Goal: Task Accomplishment & Management: Manage account settings

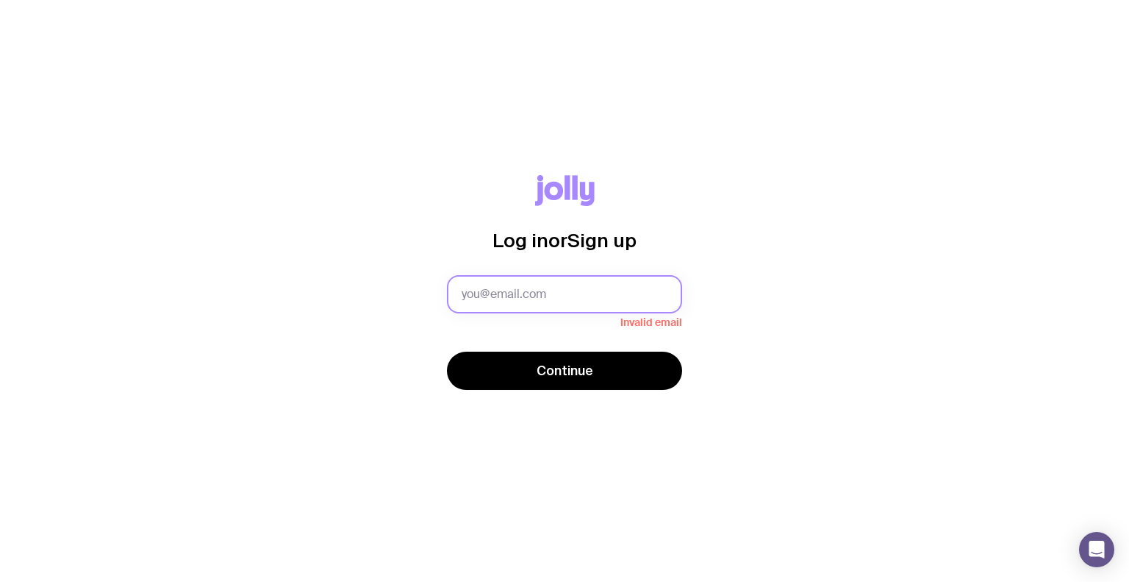
paste input "michelle.santoso@publift.com"
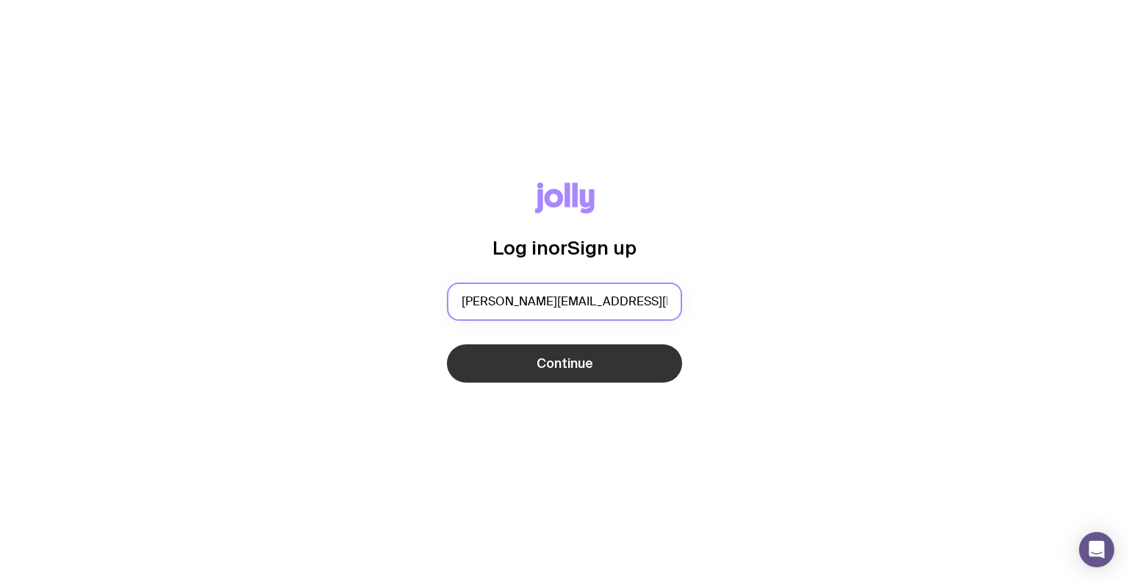
type input "michelle.santoso@publift.com"
click at [618, 355] on button "Continue" at bounding box center [564, 363] width 235 height 38
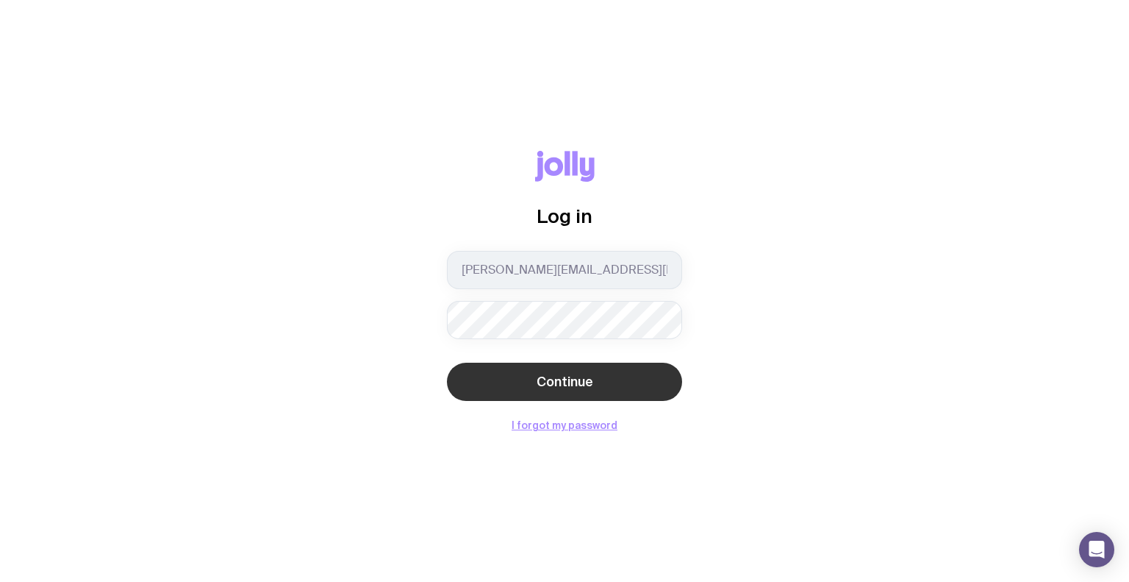
click at [604, 393] on button "Continue" at bounding box center [564, 382] width 235 height 38
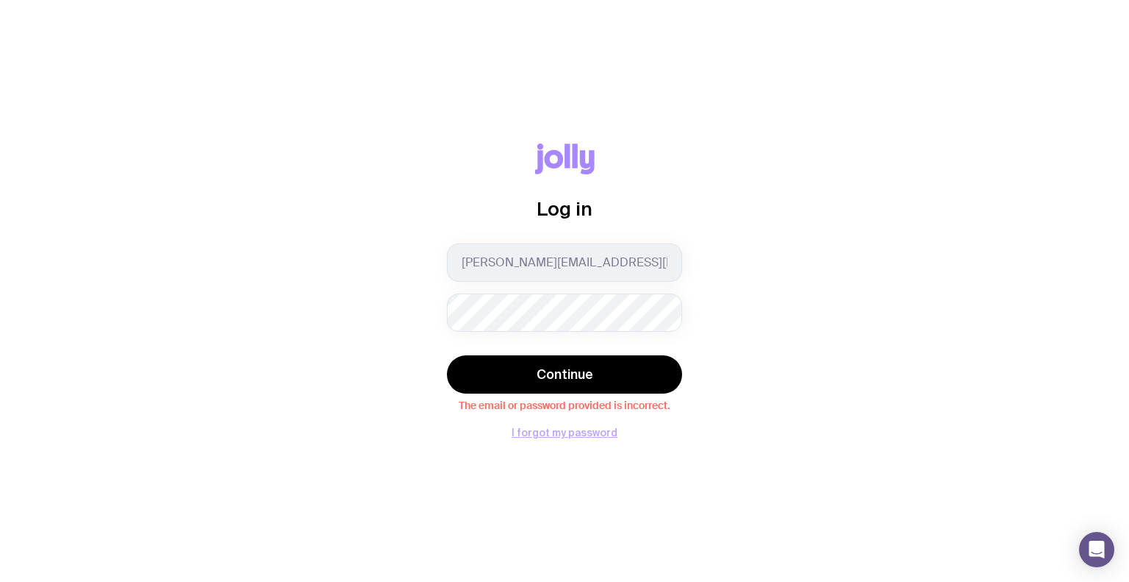
click at [579, 432] on button "I forgot my password" at bounding box center [565, 432] width 106 height 12
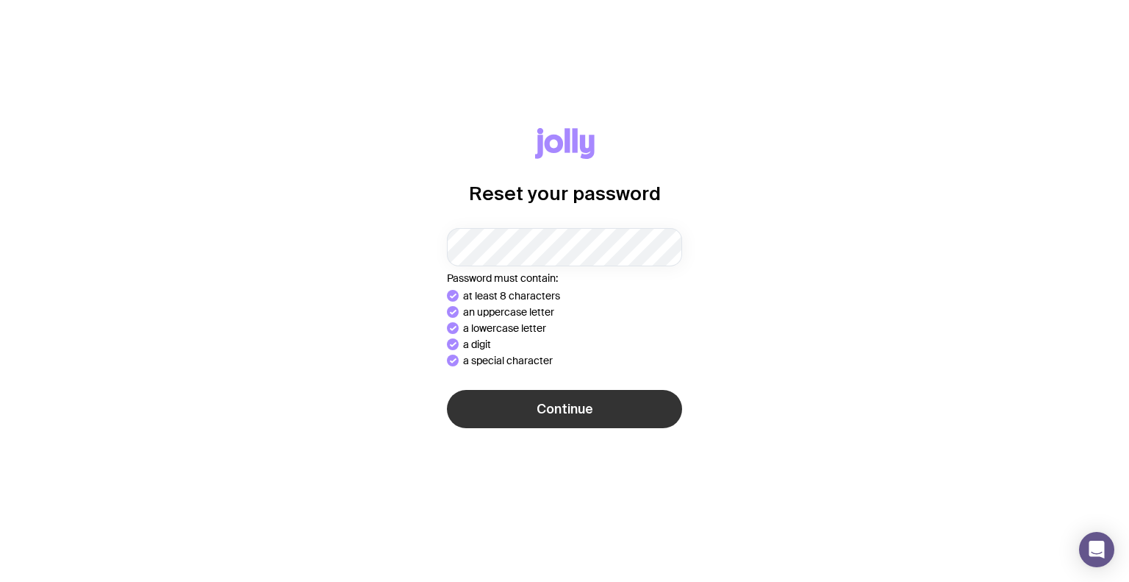
click at [539, 414] on div "Reset your password Password must contain: at least 8 characters an uppercase l…" at bounding box center [564, 291] width 1059 height 326
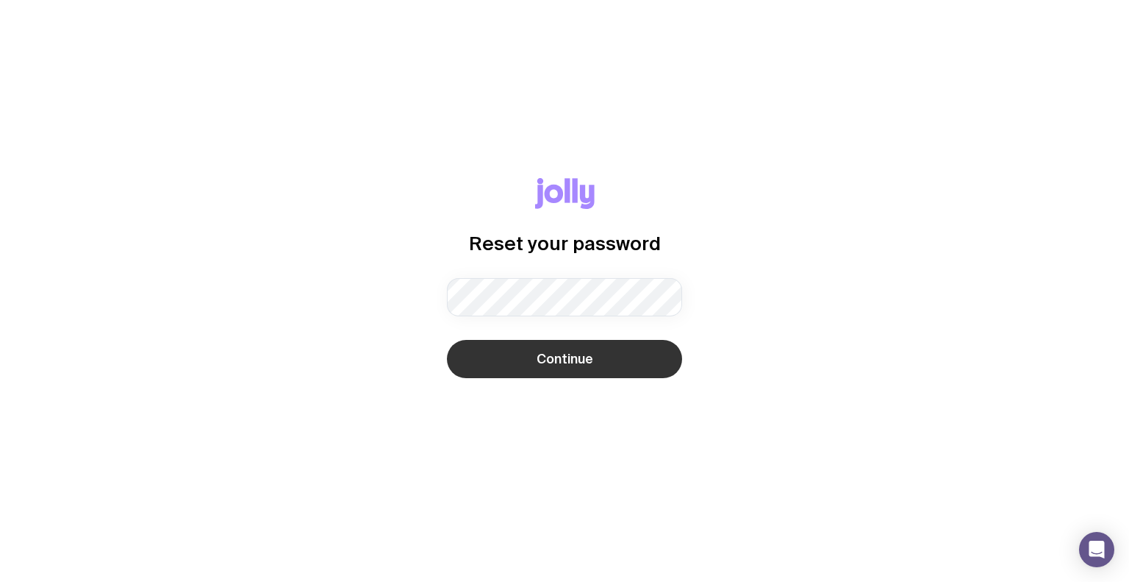
click at [594, 363] on button "Continue" at bounding box center [564, 359] width 235 height 38
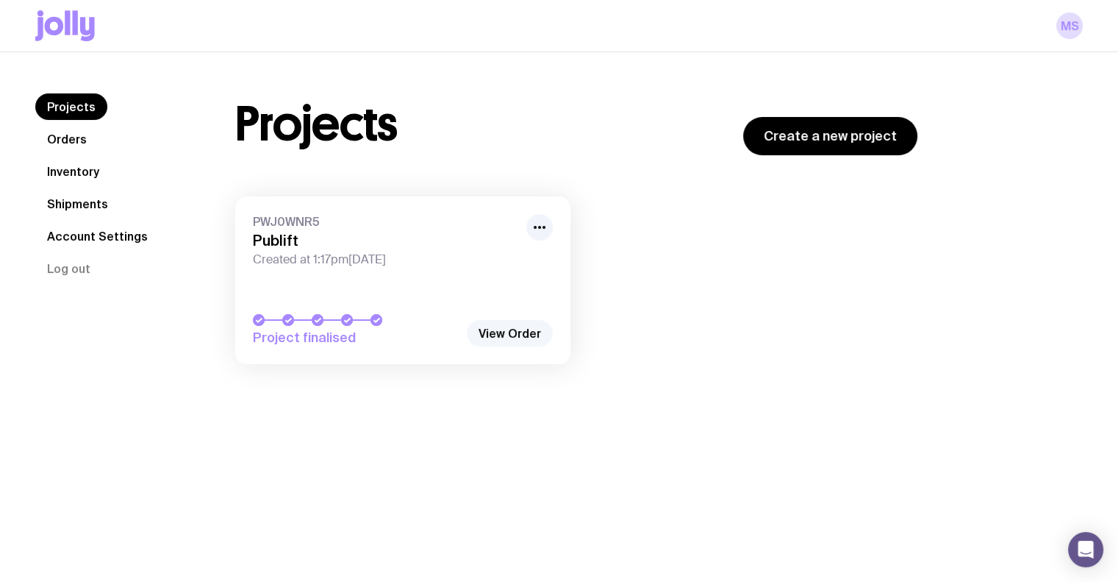
click at [529, 334] on link "View Order" at bounding box center [510, 333] width 86 height 26
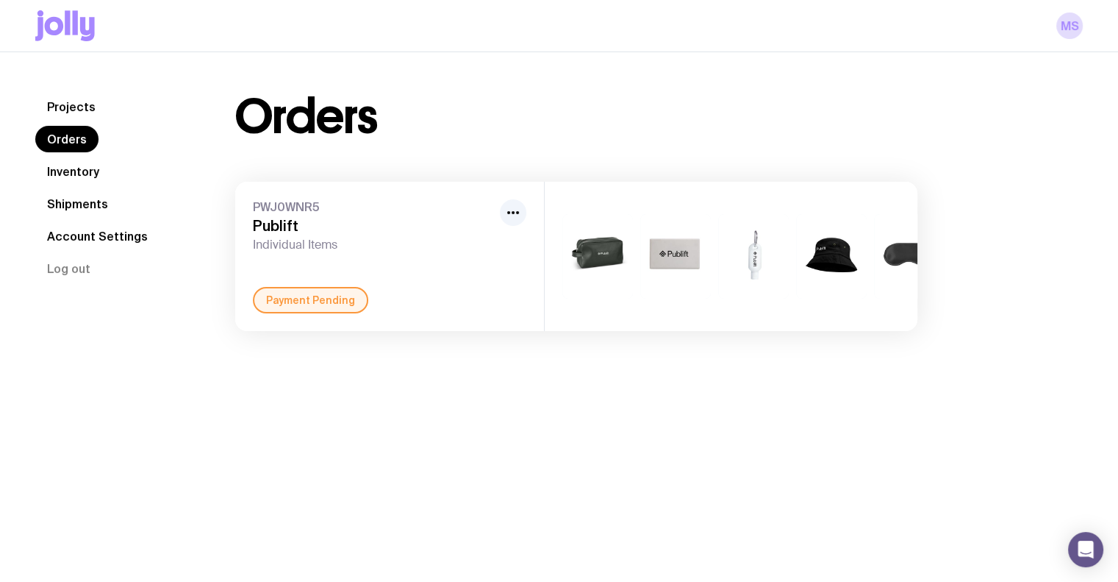
click at [455, 273] on div "PWJ0WNR5 Publift Individual Items Payment Pending" at bounding box center [389, 256] width 309 height 149
drag, startPoint x: 515, startPoint y: 222, endPoint x: 510, endPoint y: 232, distance: 11.5
click at [511, 237] on div at bounding box center [513, 225] width 26 height 53
click at [515, 212] on icon "button" at bounding box center [513, 213] width 18 height 18
click at [707, 204] on div "+2" at bounding box center [731, 256] width 373 height 149
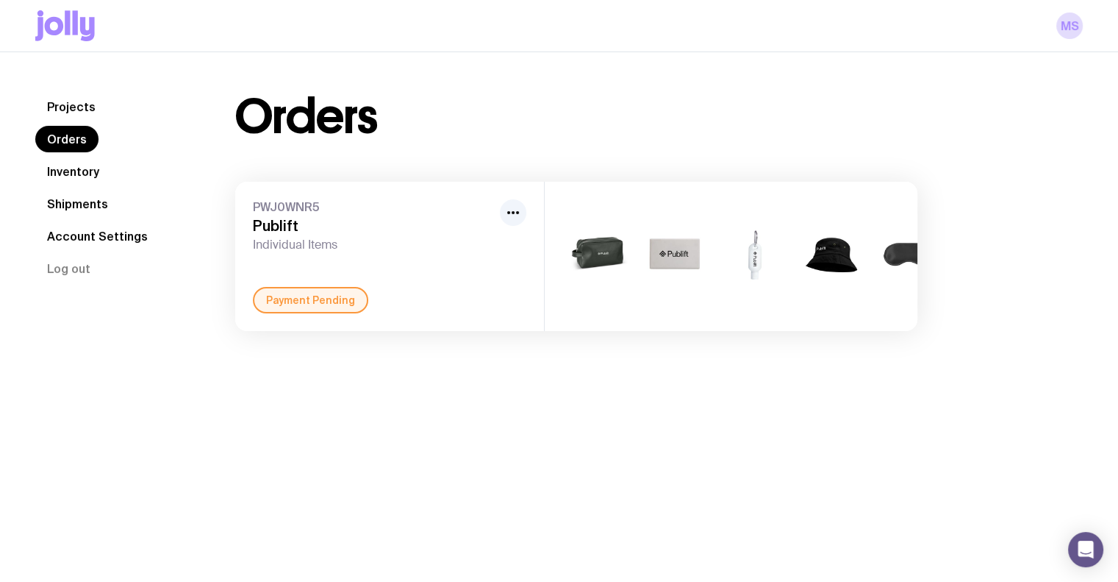
click at [351, 232] on h3 "Publift" at bounding box center [373, 226] width 241 height 18
drag, startPoint x: 309, startPoint y: 232, endPoint x: 971, endPoint y: 349, distance: 672.2
click at [313, 232] on h3 "Publift" at bounding box center [373, 226] width 241 height 18
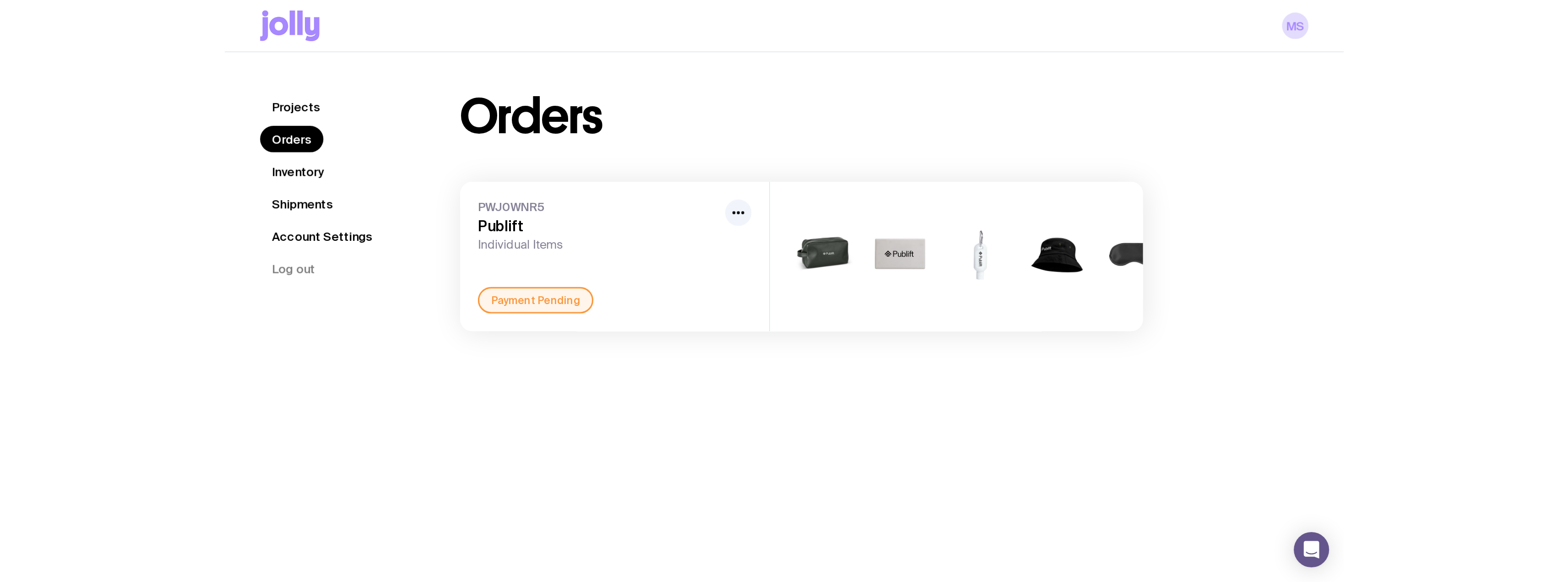
scroll to position [0, 18]
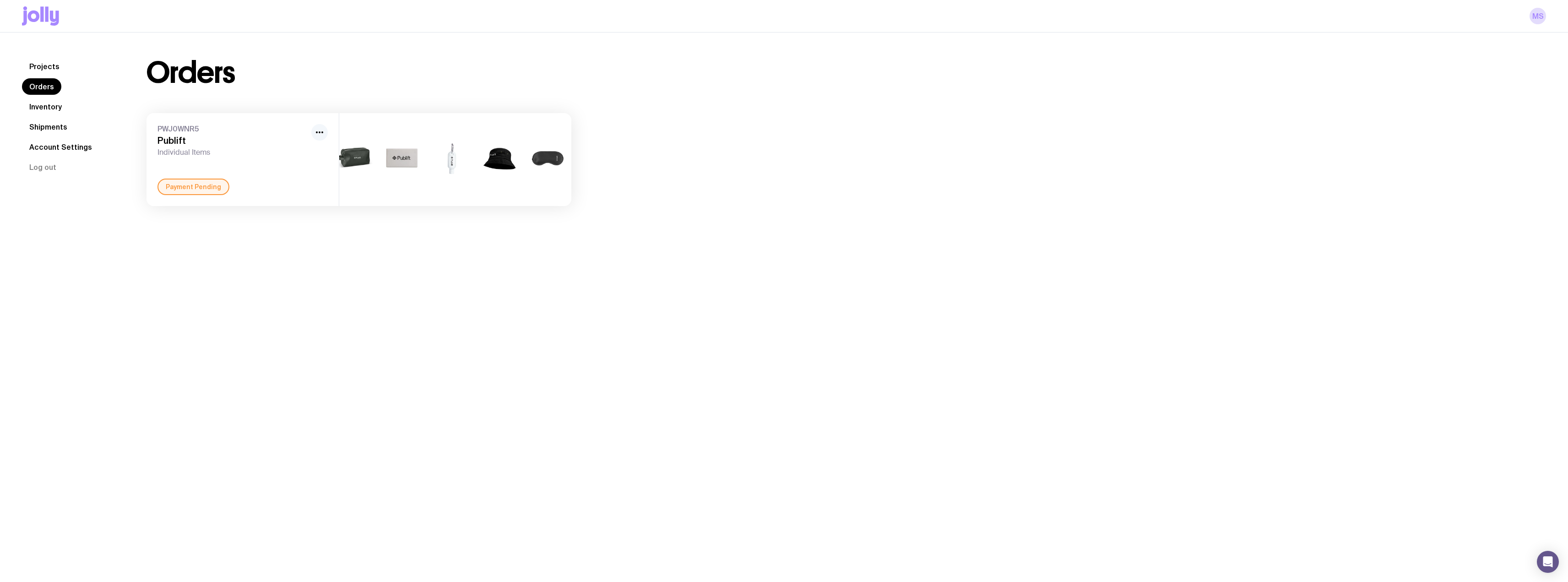
click at [320, 137] on icon "button" at bounding box center [319, 133] width 11 height 11
drag, startPoint x: 320, startPoint y: 138, endPoint x: 313, endPoint y: 146, distance: 10.6
click at [321, 138] on button "button" at bounding box center [319, 132] width 16 height 16
click at [167, 139] on h3 "Publift" at bounding box center [232, 141] width 150 height 11
click at [202, 206] on div "PWJ0WNR5 Publift Individual Items Payment Pending" at bounding box center [242, 159] width 192 height 93
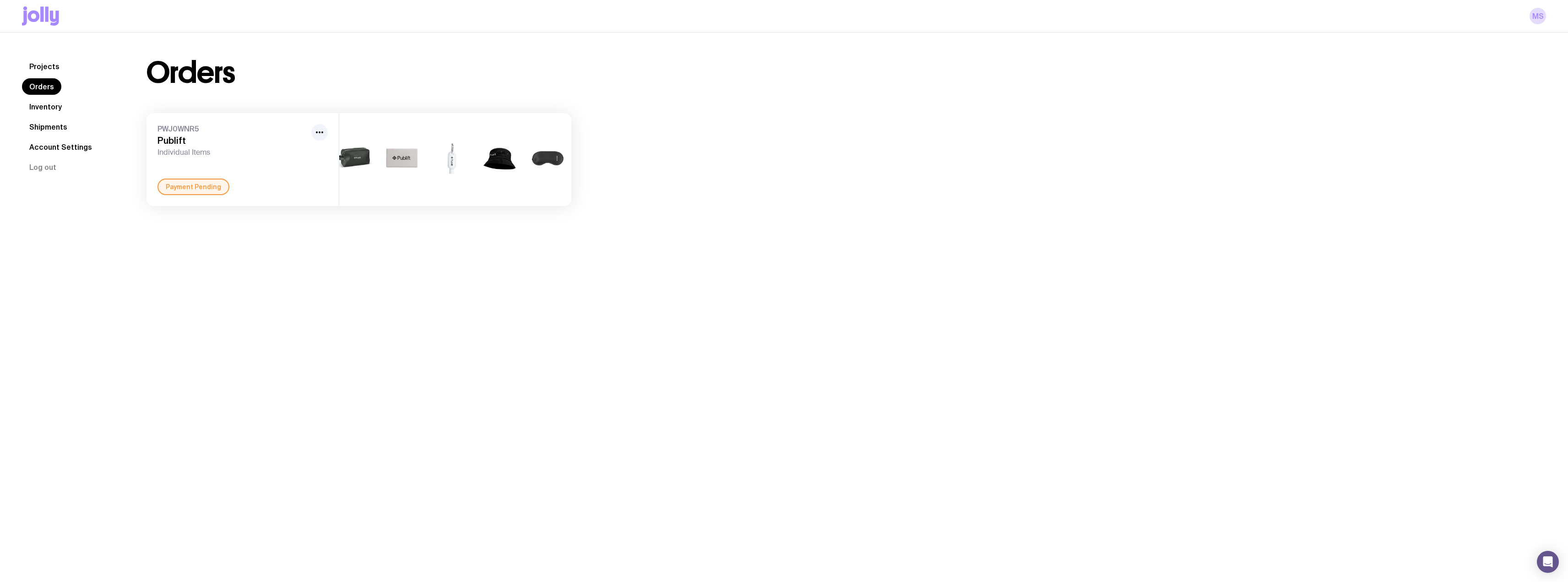
click at [205, 195] on div "Payment Pending" at bounding box center [193, 187] width 72 height 16
click at [498, 174] on div "+2" at bounding box center [499, 159] width 44 height 53
drag, startPoint x: 498, startPoint y: 174, endPoint x: 489, endPoint y: 128, distance: 46.9
click at [499, 155] on div "+2" at bounding box center [499, 159] width 44 height 53
drag, startPoint x: 489, startPoint y: 128, endPoint x: 304, endPoint y: 169, distance: 189.5
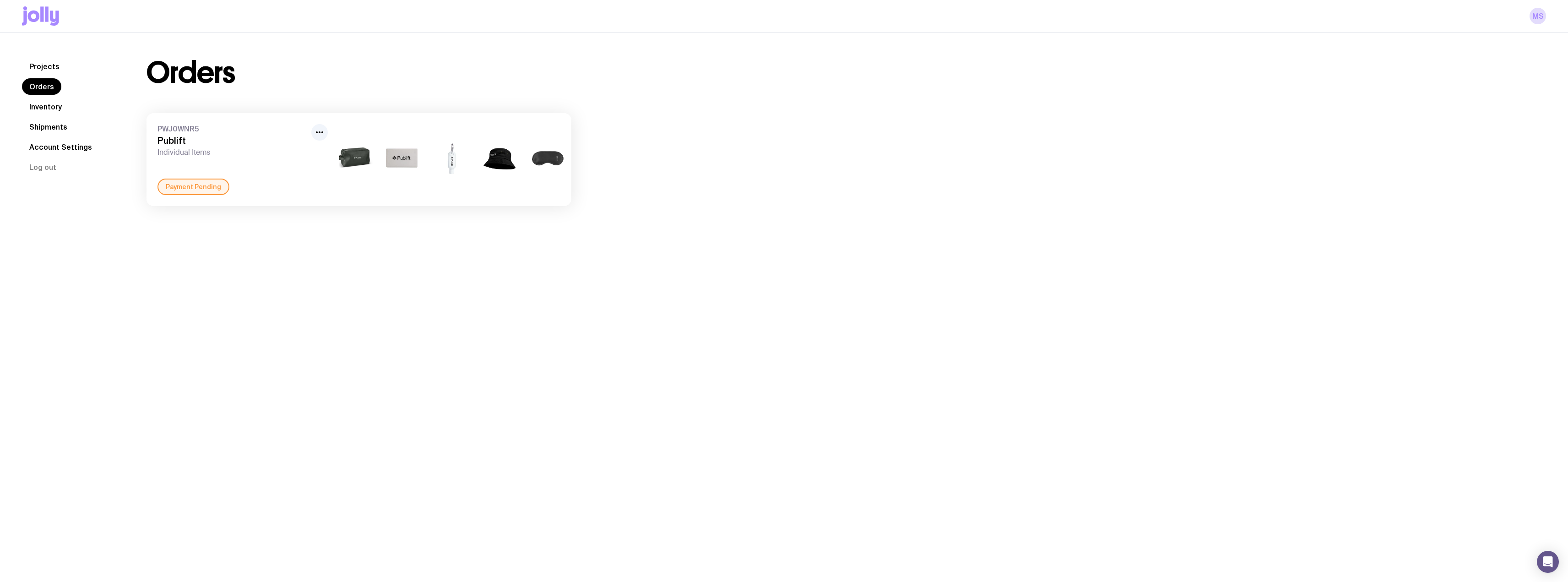
click at [484, 129] on div "+2" at bounding box center [455, 159] width 232 height 93
click at [303, 171] on div "PWJ0WNR5 Publift Individual Items Payment Pending" at bounding box center [242, 159] width 192 height 93
click at [176, 122] on div "PWJ0WNR5 Publift Individual Items Payment Pending" at bounding box center [242, 159] width 192 height 93
drag, startPoint x: 176, startPoint y: 122, endPoint x: 136, endPoint y: 120, distance: 40.0
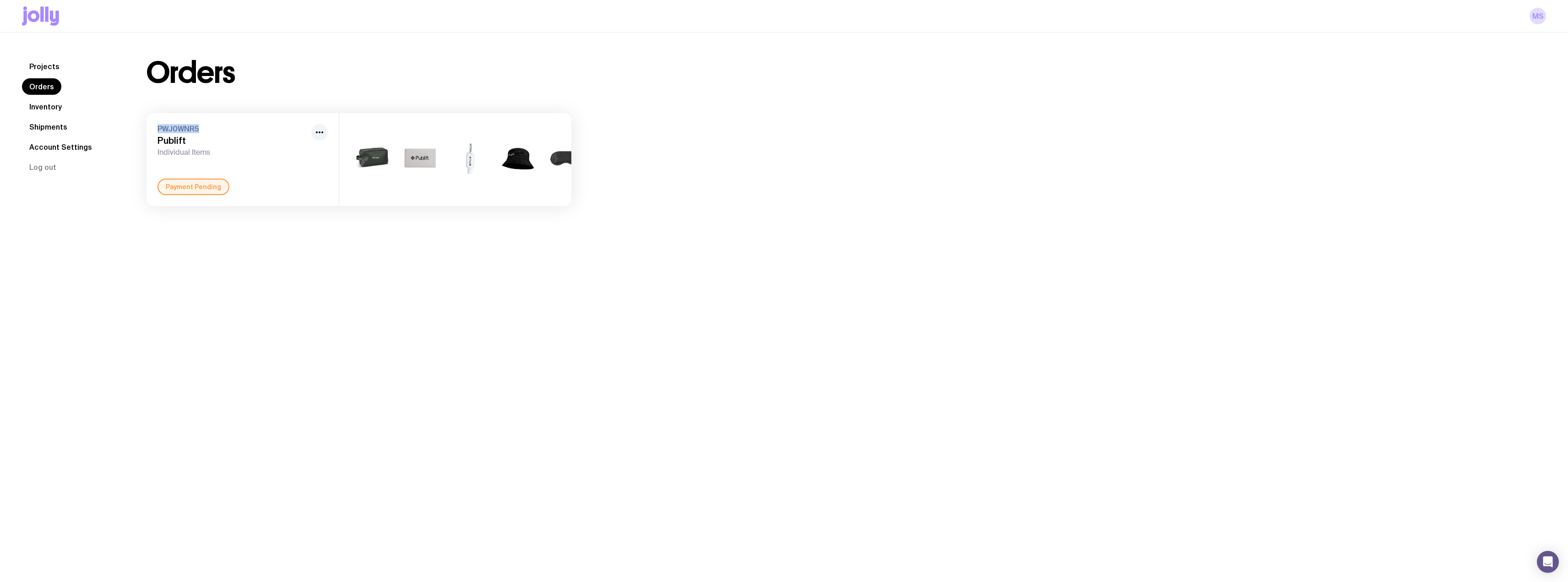
click at [147, 122] on div "PWJ0WNR5 Publift Individual Items Payment Pending" at bounding box center [242, 159] width 192 height 93
click at [42, 107] on link "Inventory" at bounding box center [45, 106] width 47 height 16
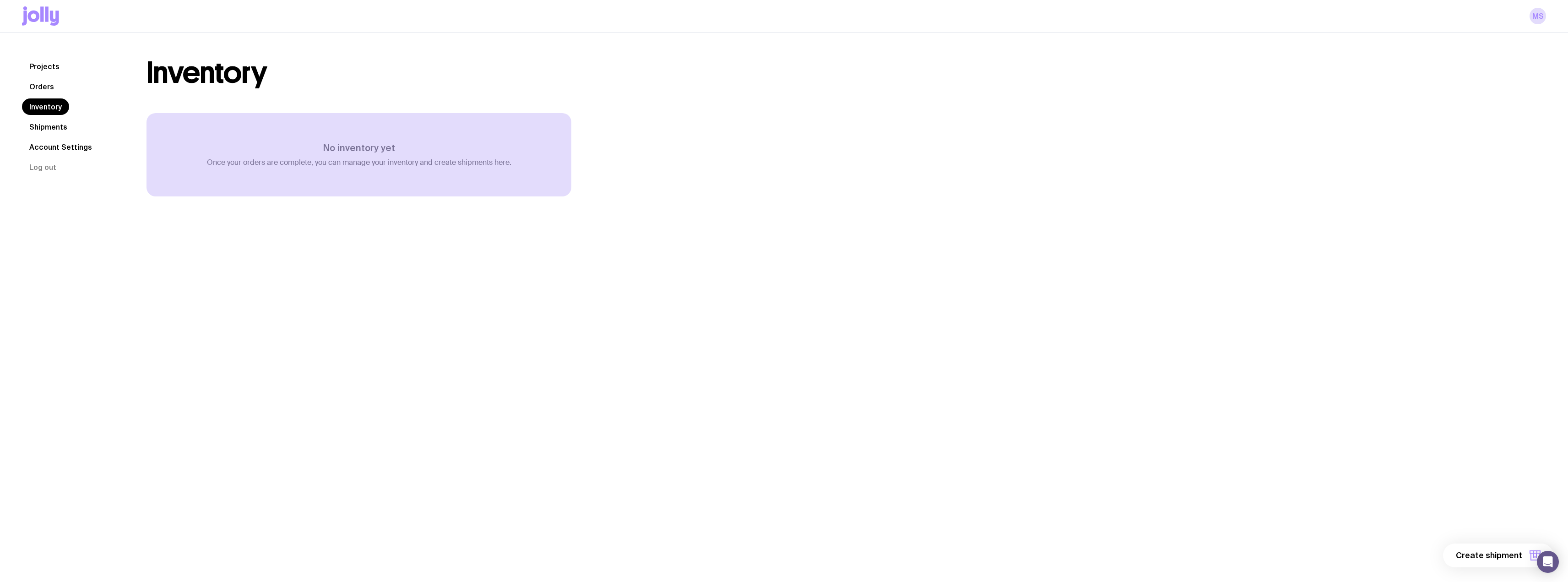
click at [40, 65] on link "Projects" at bounding box center [44, 66] width 45 height 16
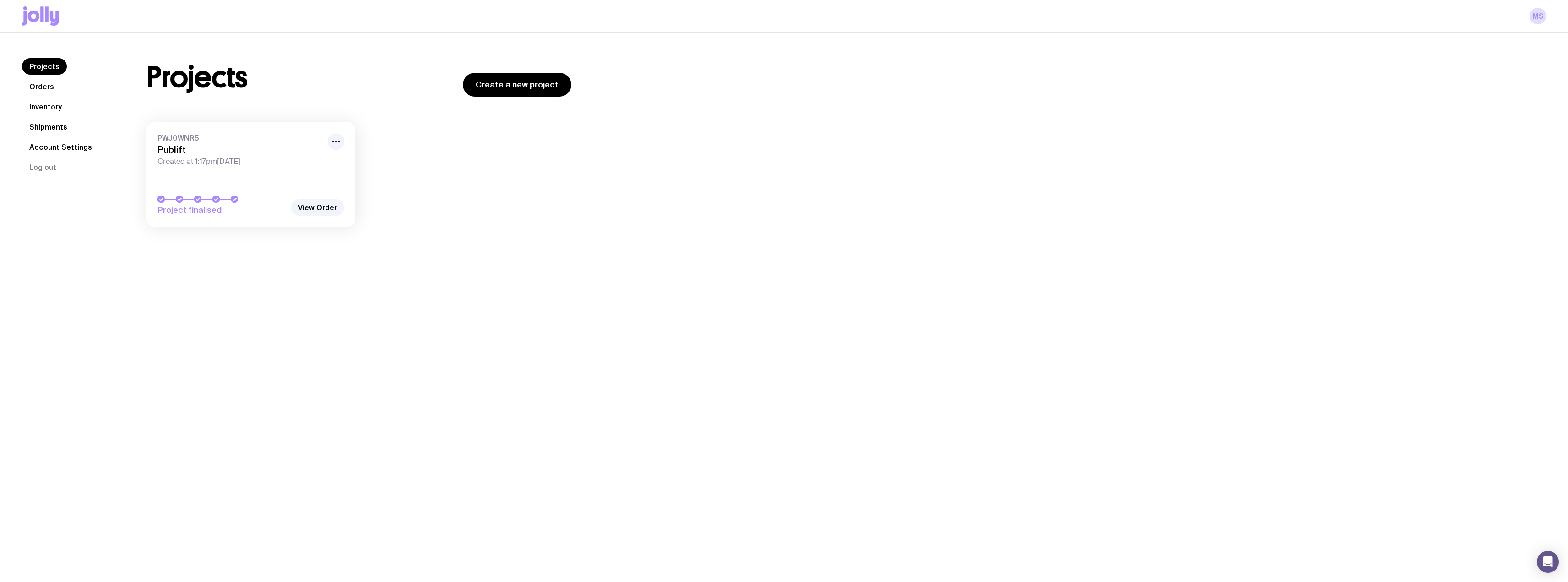
click at [221, 155] on div "PWJ0WNR5 Publift Created at 1:17pm[DATE]" at bounding box center [251, 149] width 187 height 33
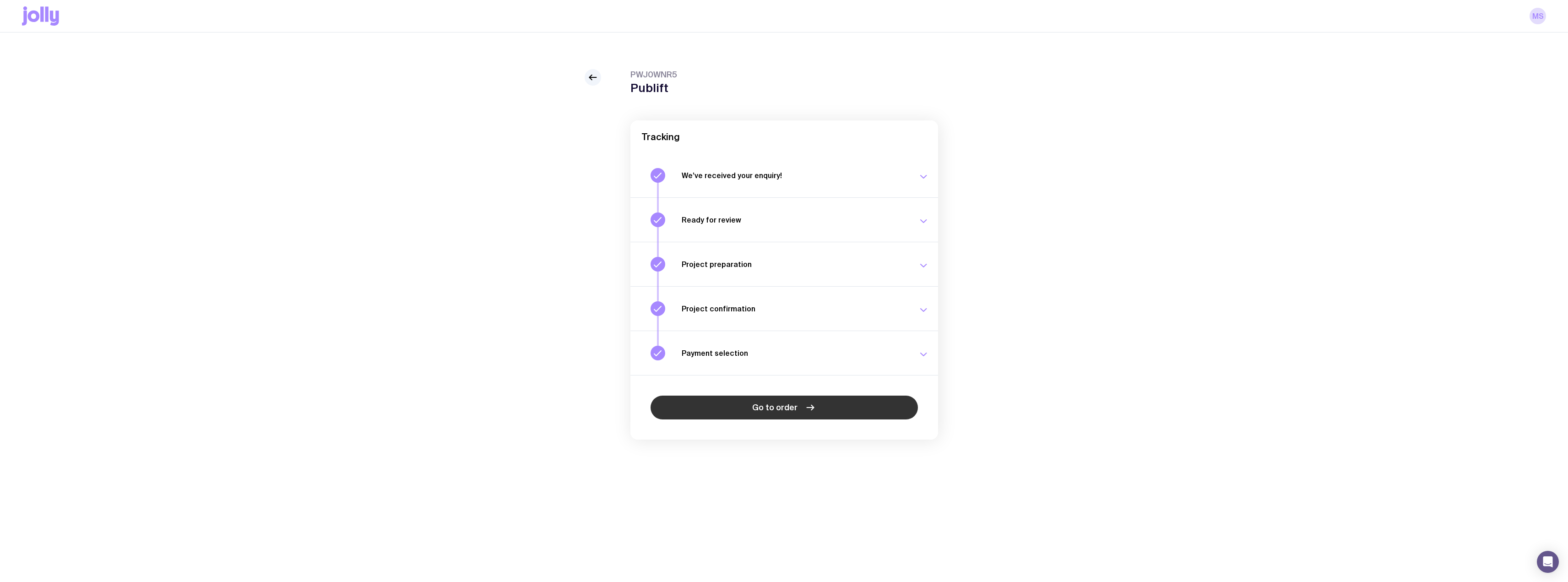
click at [703, 362] on span "Go to order" at bounding box center [775, 408] width 45 height 11
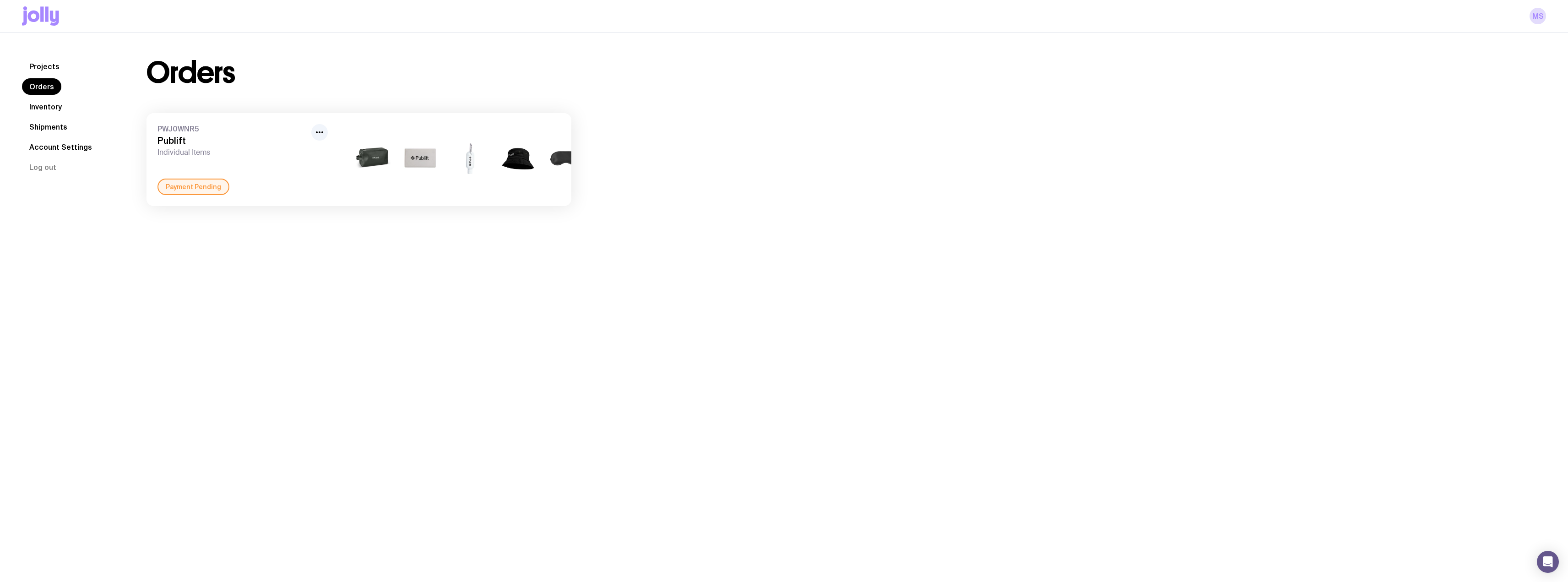
click at [53, 110] on link "Inventory" at bounding box center [45, 106] width 47 height 16
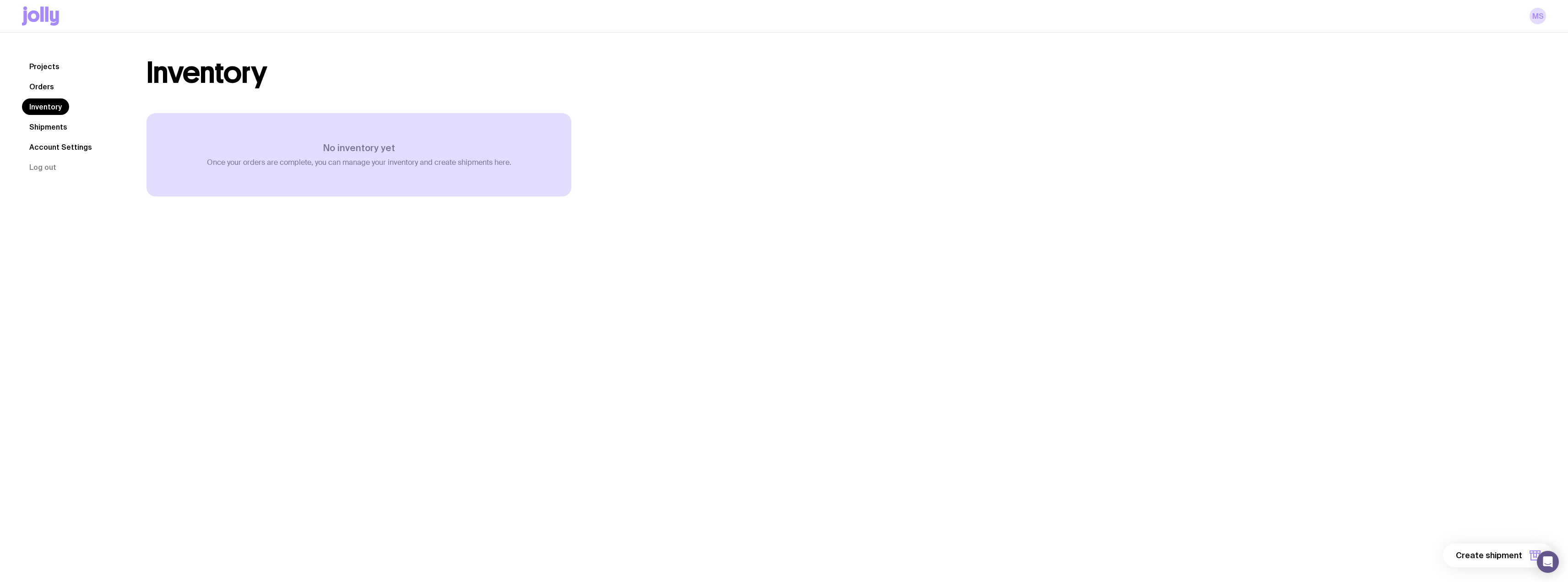
click at [44, 77] on nav "Projects Orders Inventory Shipments Account Settings Log out" at bounding box center [73, 116] width 103 height 117
click at [42, 83] on link "Orders" at bounding box center [41, 87] width 39 height 16
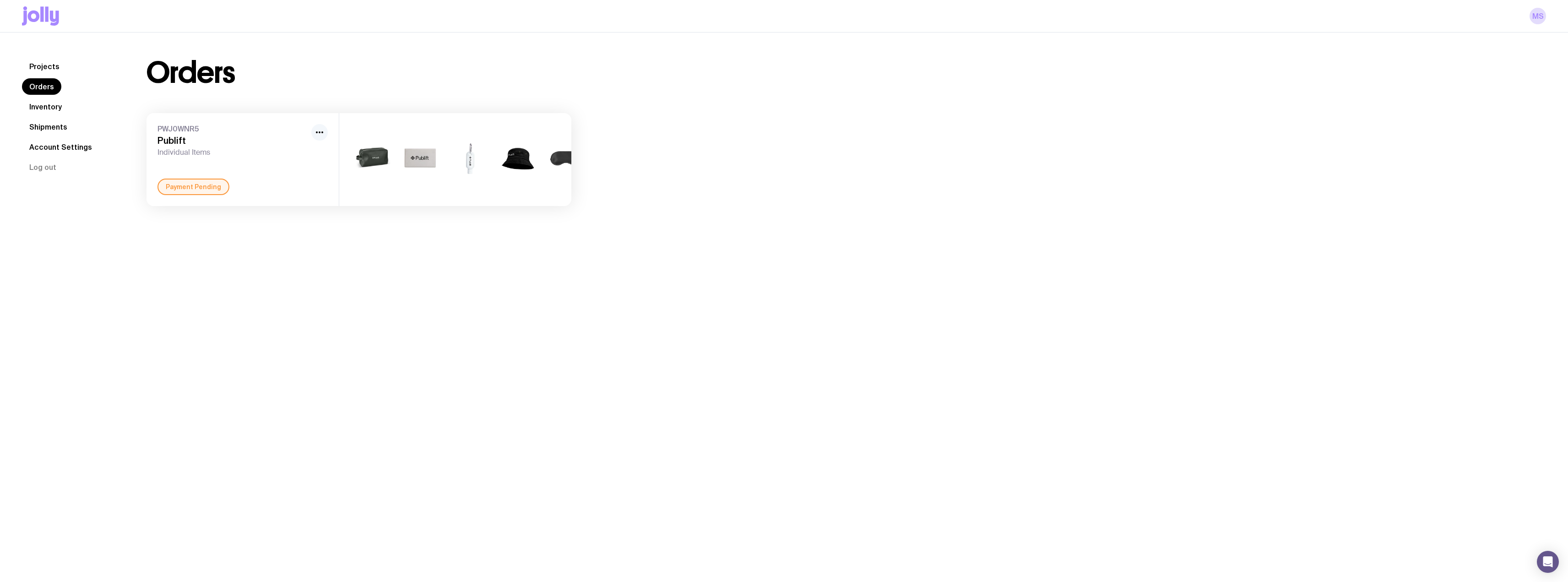
click at [318, 135] on icon "button" at bounding box center [319, 133] width 11 height 11
click at [473, 165] on img at bounding box center [469, 159] width 44 height 53
drag, startPoint x: 478, startPoint y: 200, endPoint x: 251, endPoint y: 193, distance: 227.1
click at [475, 201] on div "+2" at bounding box center [455, 159] width 232 height 93
drag, startPoint x: 176, startPoint y: 149, endPoint x: 162, endPoint y: 190, distance: 43.3
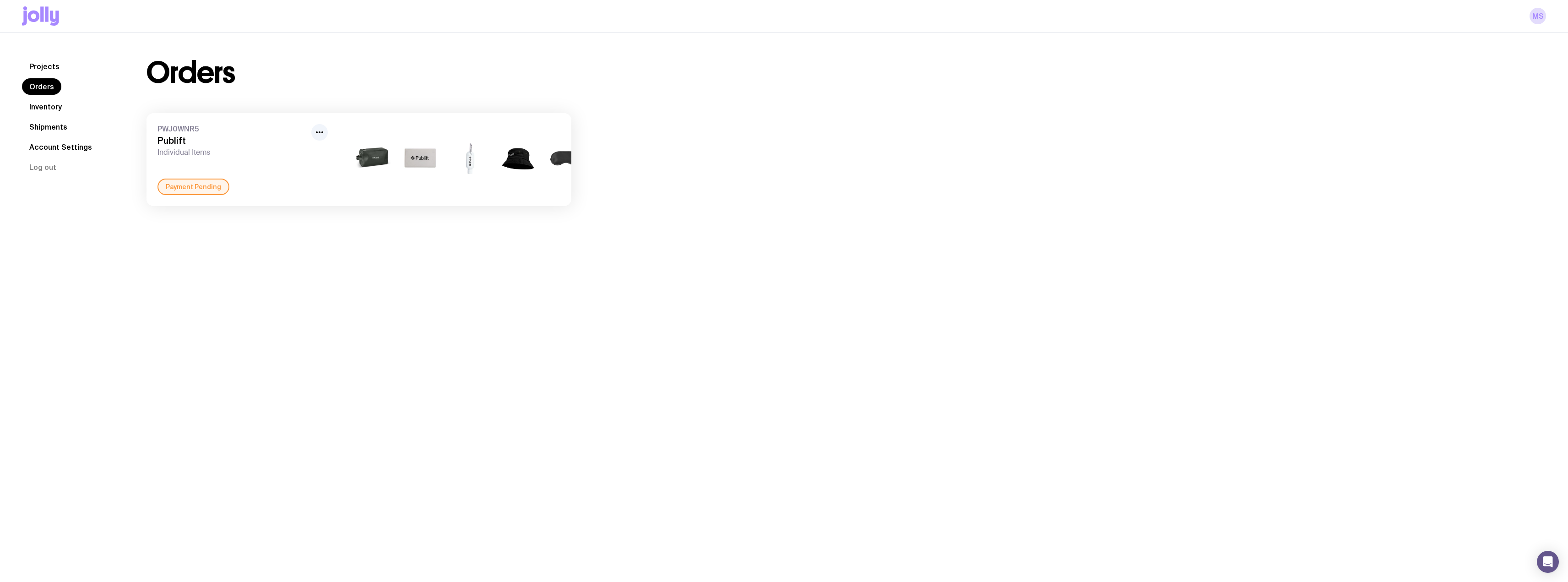
click at [171, 157] on div "PWJ0WNR5 Publift Individual Items Payment Pending" at bounding box center [242, 159] width 192 height 93
drag, startPoint x: 173, startPoint y: 202, endPoint x: 178, endPoint y: 192, distance: 11.2
click at [176, 195] on div "Payment Pending" at bounding box center [193, 187] width 72 height 16
click at [190, 192] on div "Payment Pending" at bounding box center [193, 187] width 72 height 16
